Goal: Entertainment & Leisure: Consume media (video, audio)

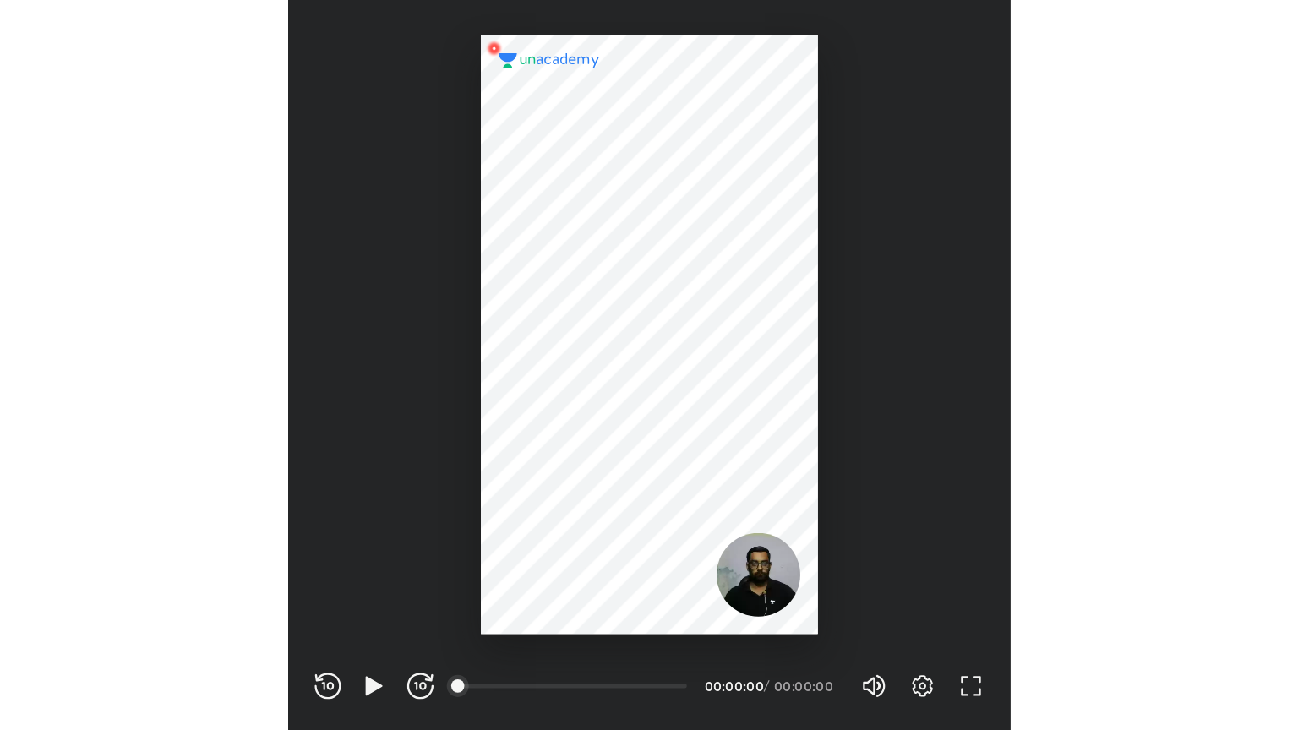
scroll to position [560, 554]
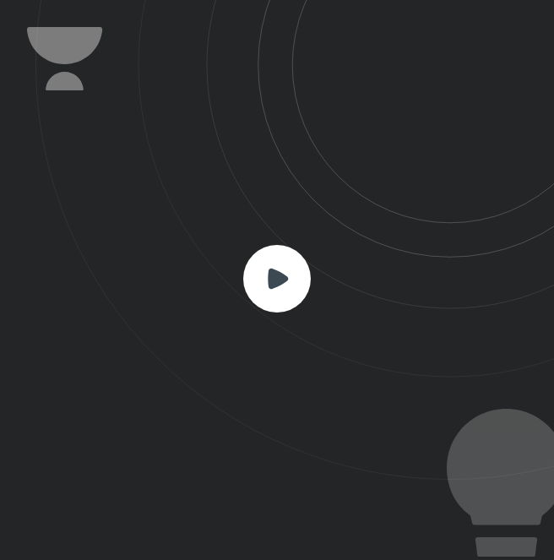
click at [277, 288] on rect at bounding box center [277, 279] width 68 height 68
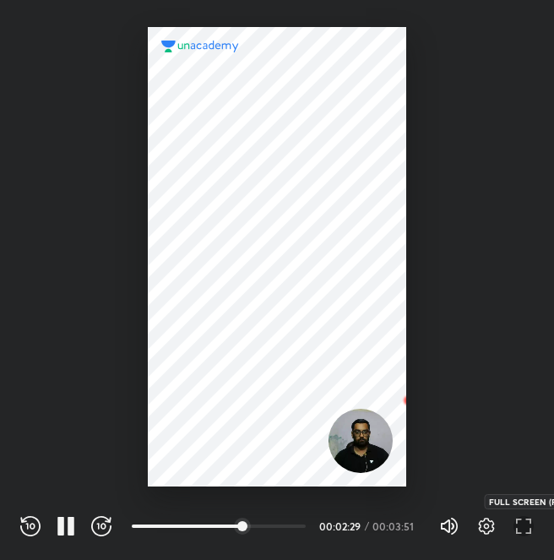
click at [523, 532] on icon "button" at bounding box center [524, 526] width 20 height 20
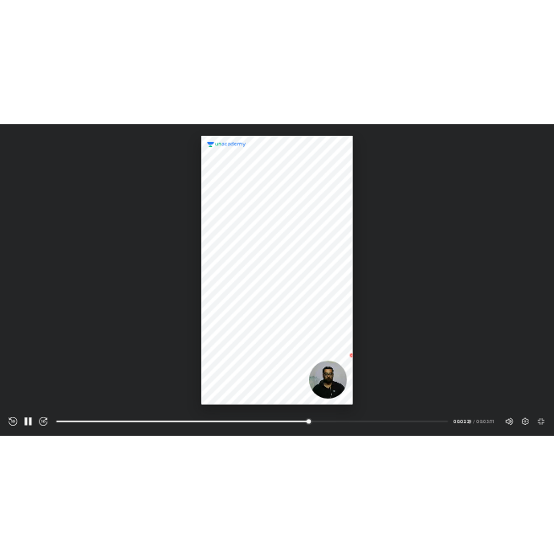
scroll to position [730, 1298]
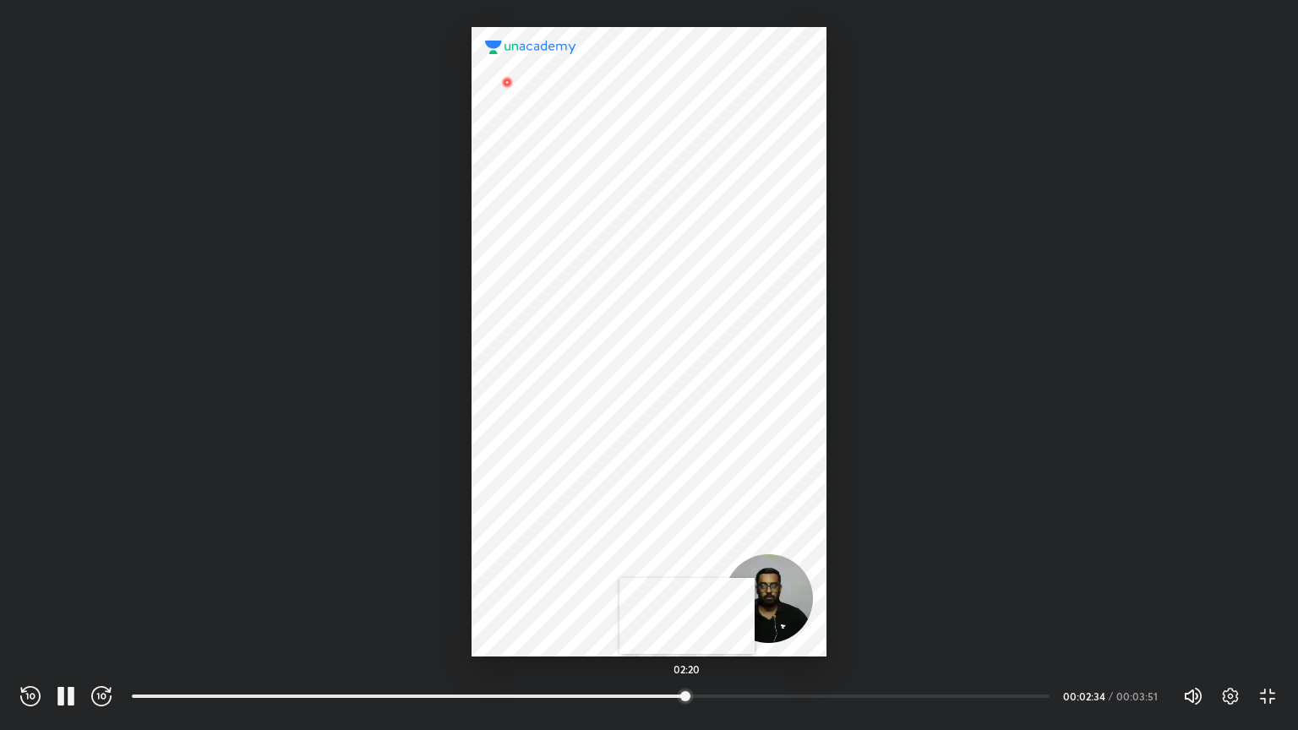
click at [553, 559] on div at bounding box center [685, 696] width 14 height 14
click at [553, 559] on div "02:13" at bounding box center [597, 696] width 931 height 20
click at [553, 559] on div at bounding box center [629, 696] width 14 height 14
click at [553, 559] on div at bounding box center [648, 341] width 354 height 629
click at [553, 497] on div at bounding box center [648, 341] width 354 height 629
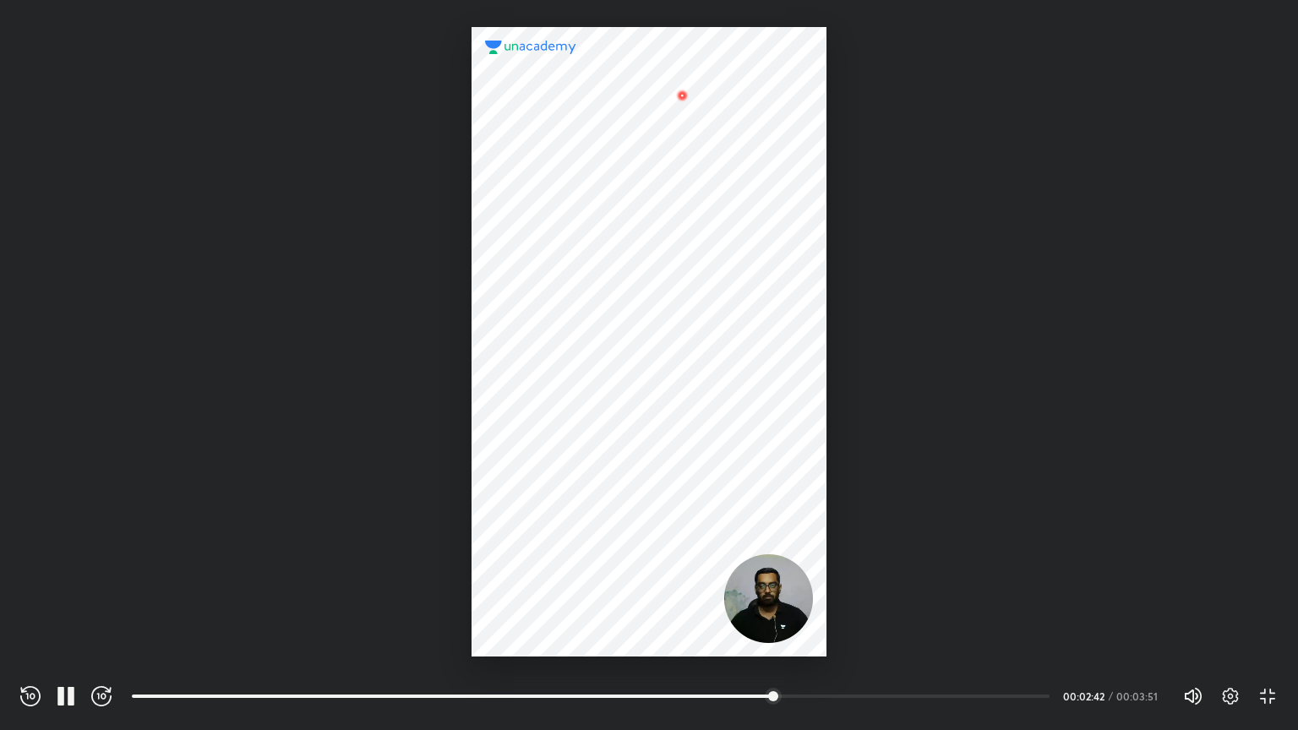
click at [553, 291] on div at bounding box center [648, 341] width 354 height 629
click at [67, 559] on icon "button" at bounding box center [66, 696] width 20 height 20
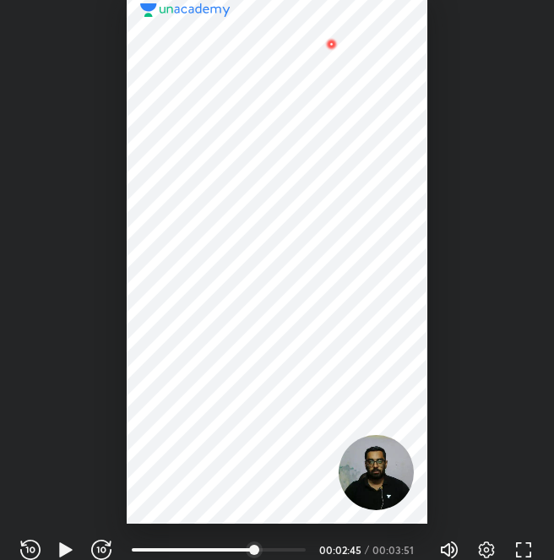
scroll to position [560, 554]
